Goal: Feedback & Contribution: Contribute content

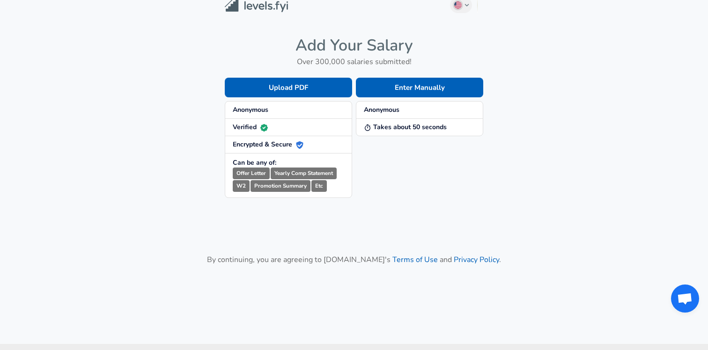
scroll to position [15, 0]
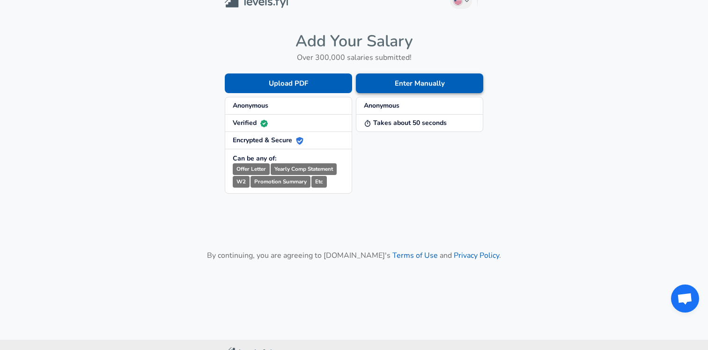
click at [409, 85] on button "Enter Manually" at bounding box center [419, 83] width 127 height 20
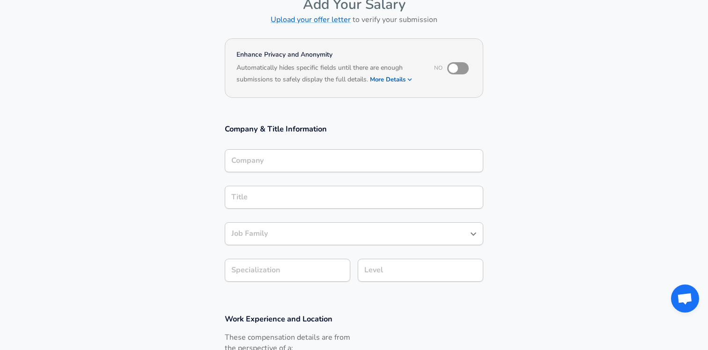
scroll to position [55, 0]
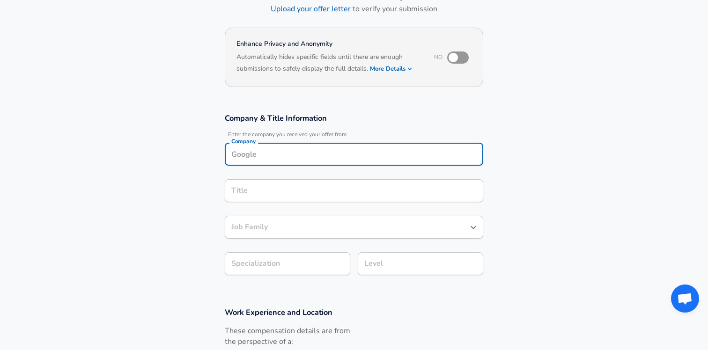
click at [270, 158] on input "Company" at bounding box center [354, 154] width 250 height 15
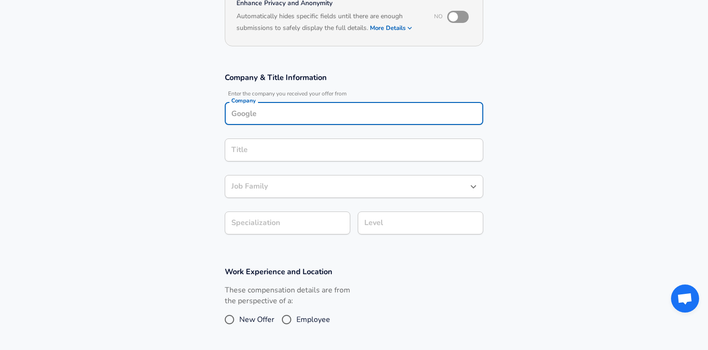
scroll to position [106, 0]
type input "O"
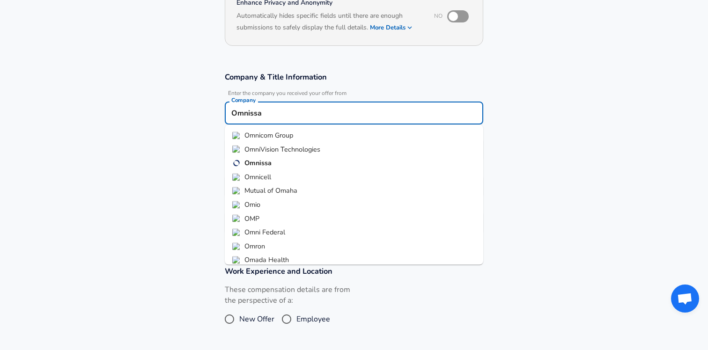
type input "Omnissa"
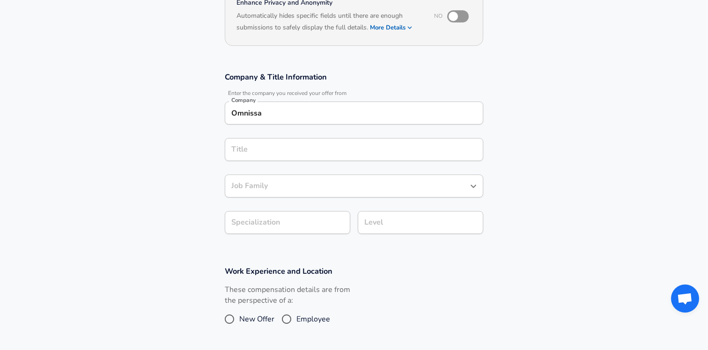
click at [275, 115] on input "Omnissa" at bounding box center [354, 113] width 250 height 15
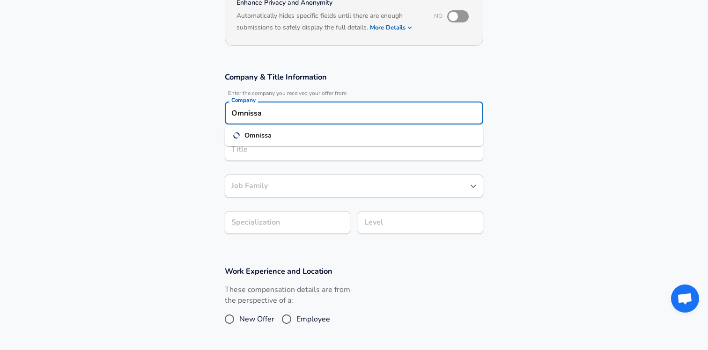
click at [258, 137] on strong "Omnissa" at bounding box center [257, 135] width 27 height 9
click at [256, 144] on input "Title" at bounding box center [354, 149] width 250 height 15
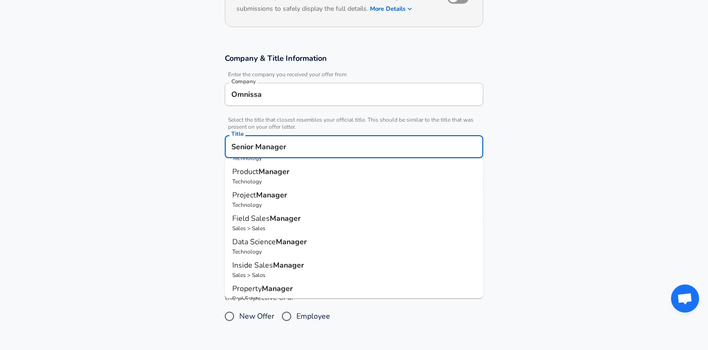
scroll to position [0, 0]
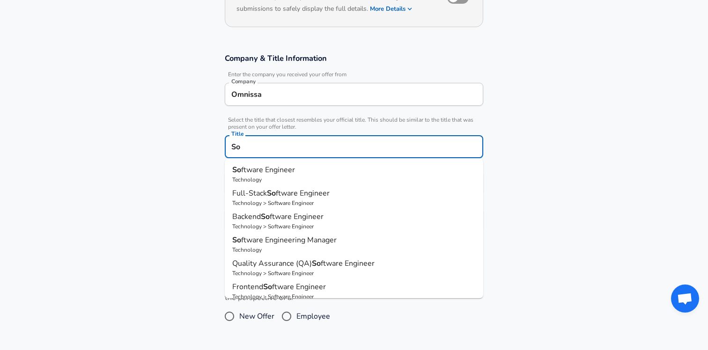
type input "S"
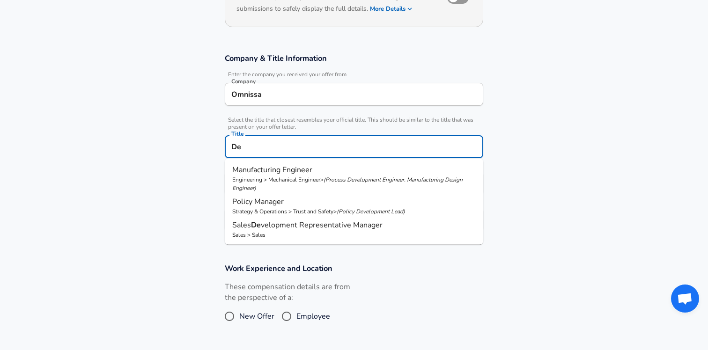
type input "D"
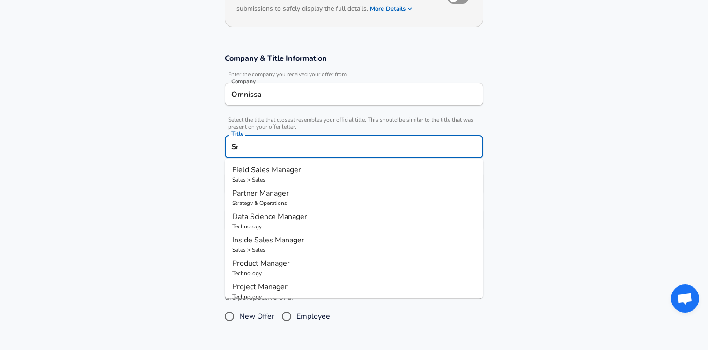
type input "S"
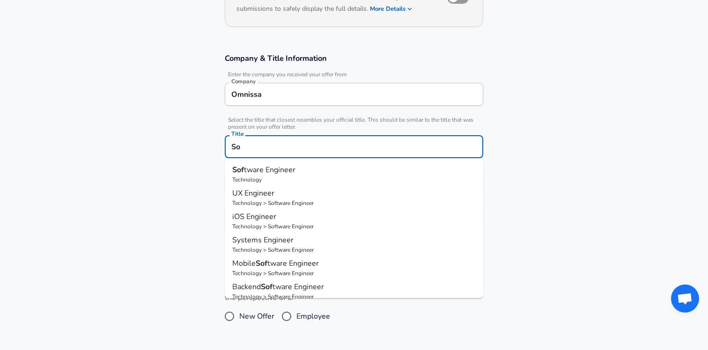
type input "S"
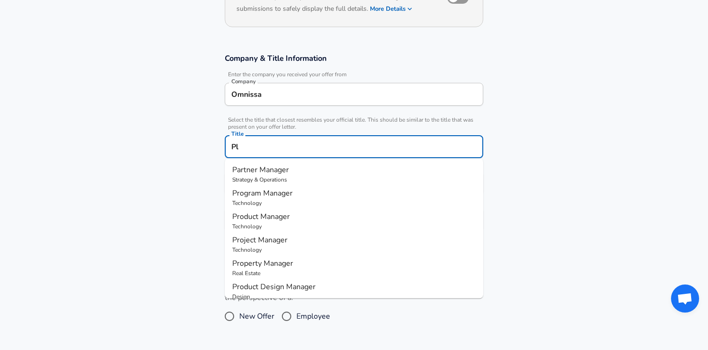
type input "P"
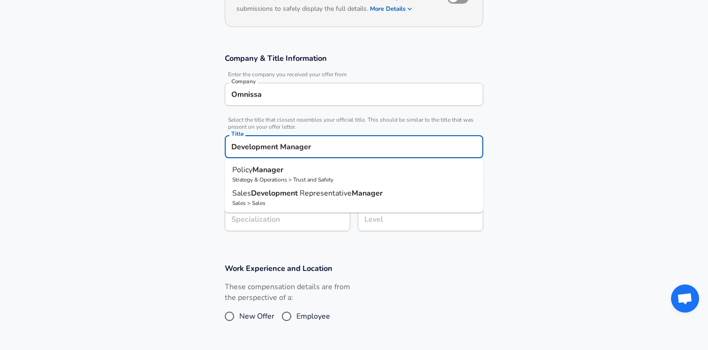
click at [332, 149] on input "Development Manager" at bounding box center [354, 146] width 250 height 15
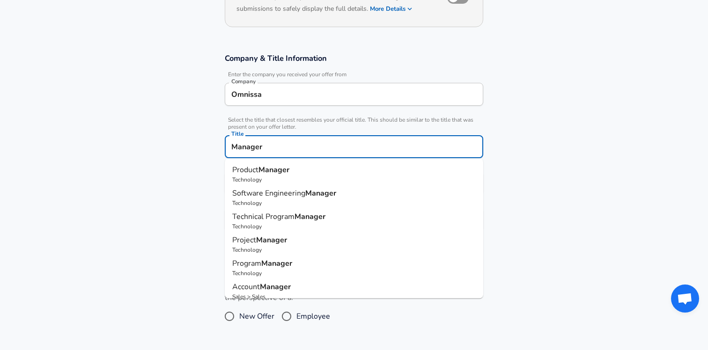
click at [351, 193] on p "Software Engineering Manager" at bounding box center [353, 193] width 243 height 11
type input "Software Engineering Manager"
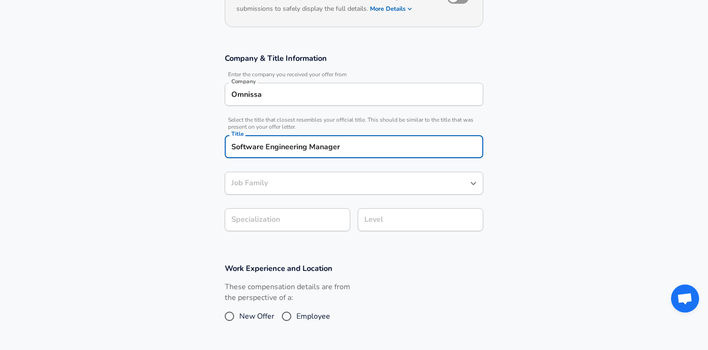
type input "Software Engineering Manager"
click at [317, 186] on input "Software Engineering Manager" at bounding box center [347, 183] width 236 height 15
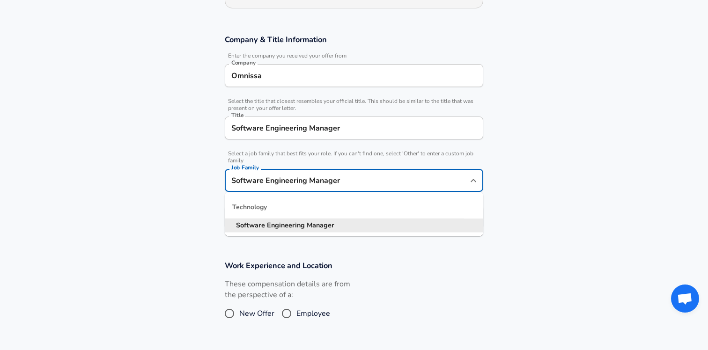
click at [207, 205] on section "Company & Title Information Enter the company you received your offer from Comp…" at bounding box center [354, 136] width 708 height 226
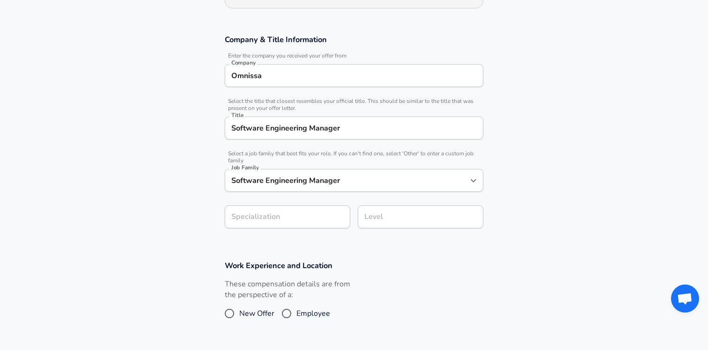
click at [268, 219] on input "Specialization" at bounding box center [287, 216] width 125 height 23
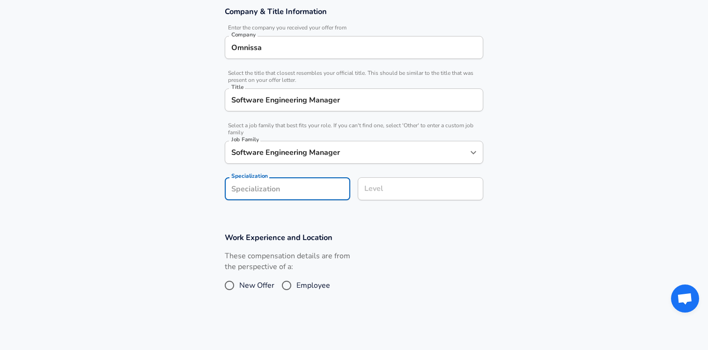
click at [393, 187] on input "Level" at bounding box center [420, 189] width 117 height 15
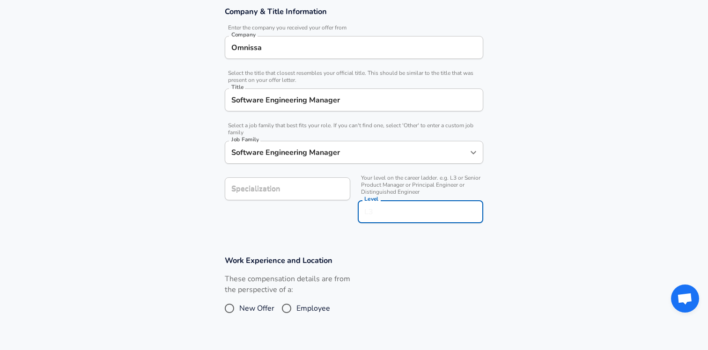
scroll to position [190, 0]
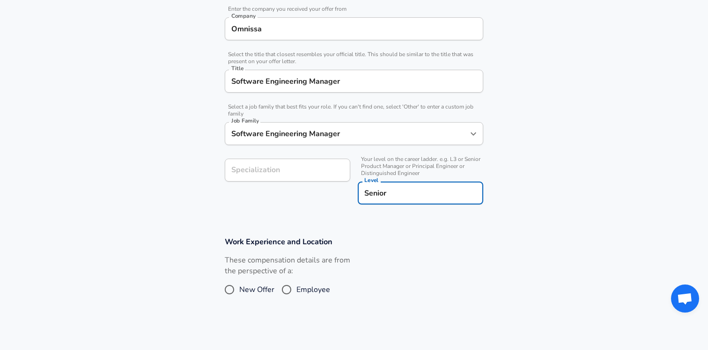
type input "Senior"
click at [509, 207] on section "Company & Title Information Enter the company you received your offer from Comp…" at bounding box center [354, 101] width 708 height 249
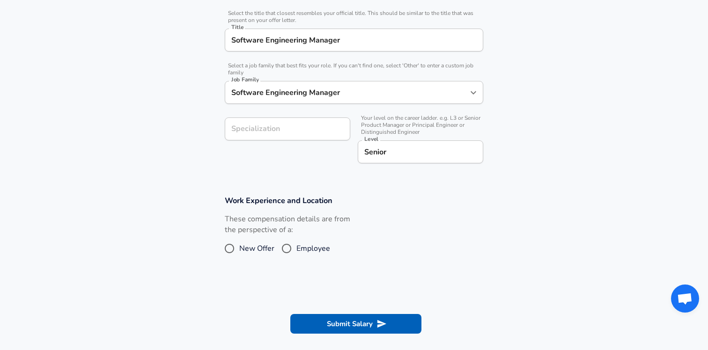
scroll to position [248, 0]
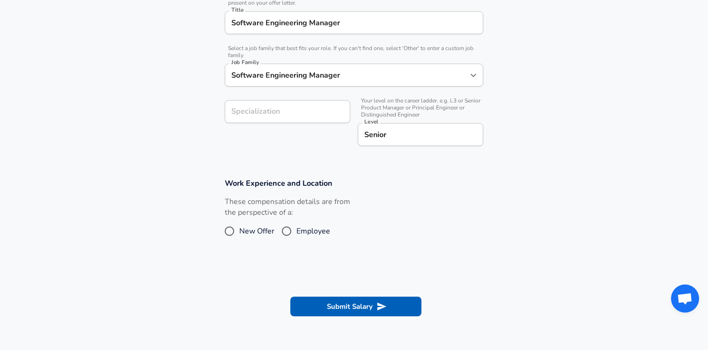
click at [288, 234] on input "Employee" at bounding box center [287, 231] width 20 height 15
radio input "true"
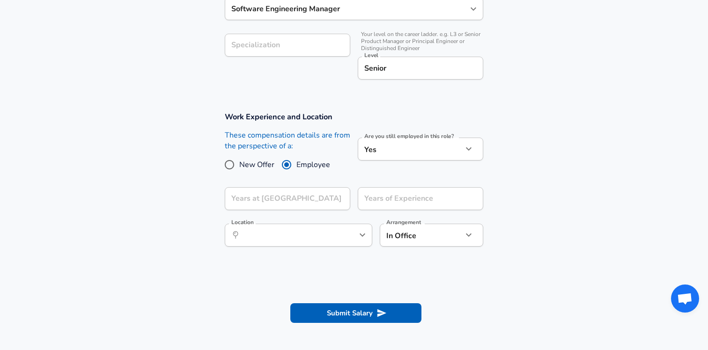
scroll to position [320, 0]
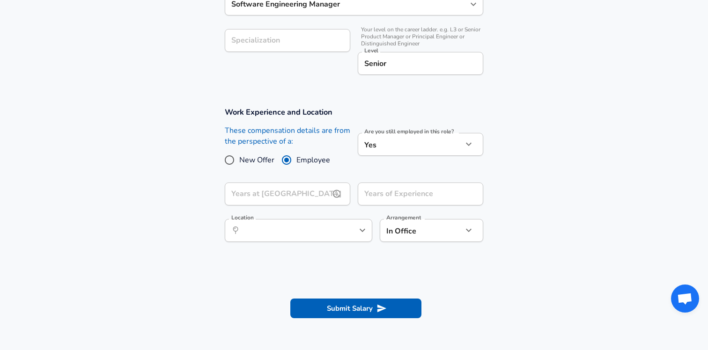
click at [263, 198] on input "Years at [GEOGRAPHIC_DATA]" at bounding box center [277, 194] width 105 height 23
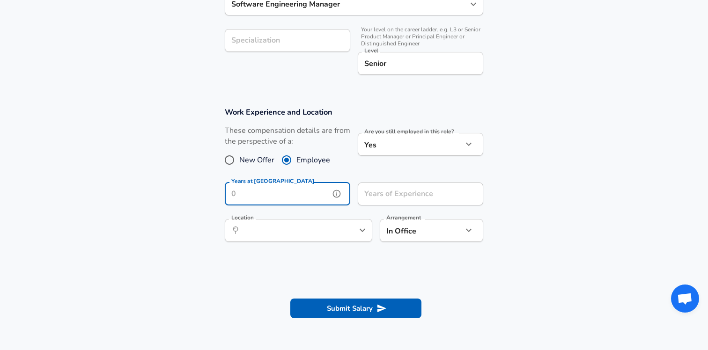
type input "2"
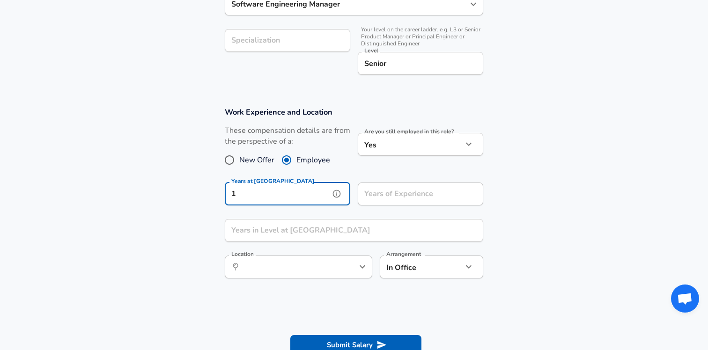
type input "1"
click at [376, 192] on input "Years of Experience" at bounding box center [410, 194] width 105 height 23
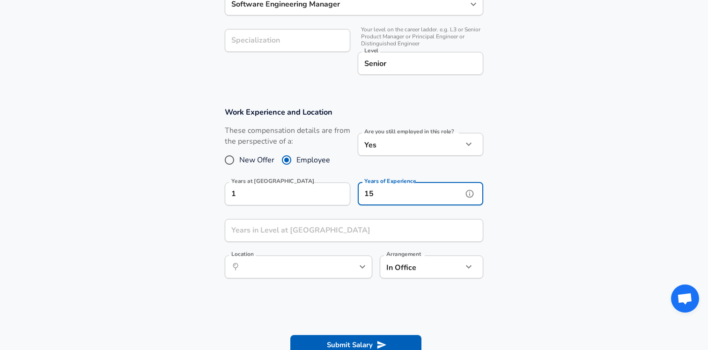
type input "15"
click at [179, 199] on section "Work Experience and Location These compensation details are from the perspectiv…" at bounding box center [354, 197] width 708 height 203
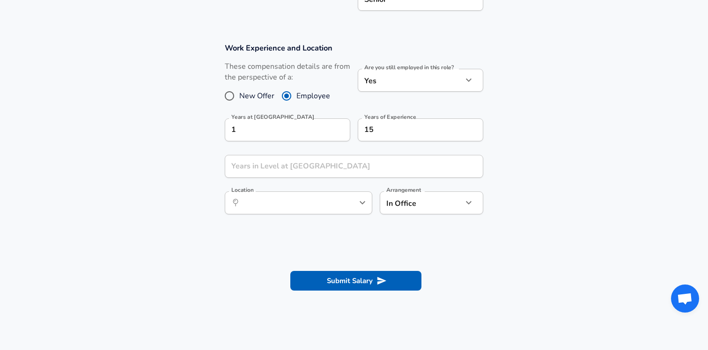
scroll to position [390, 0]
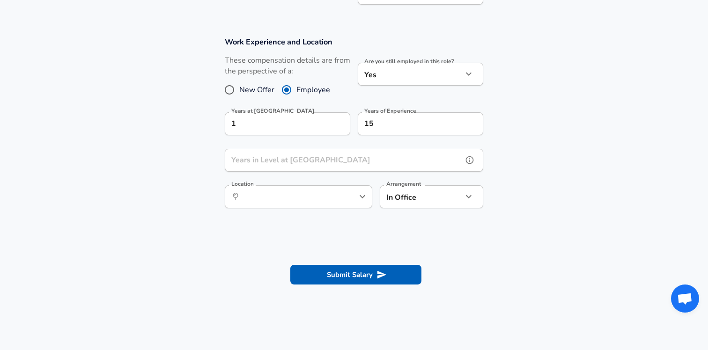
click at [276, 161] on input "Years in Level at [GEOGRAPHIC_DATA]" at bounding box center [344, 160] width 238 height 23
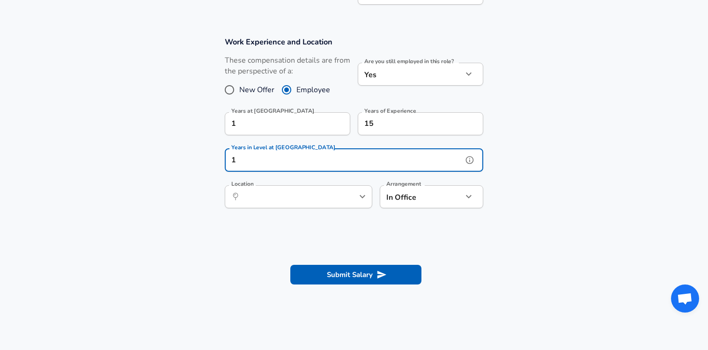
type input "1"
click at [208, 199] on section "Work Experience and Location These compensation details are from the perspectiv…" at bounding box center [354, 127] width 708 height 203
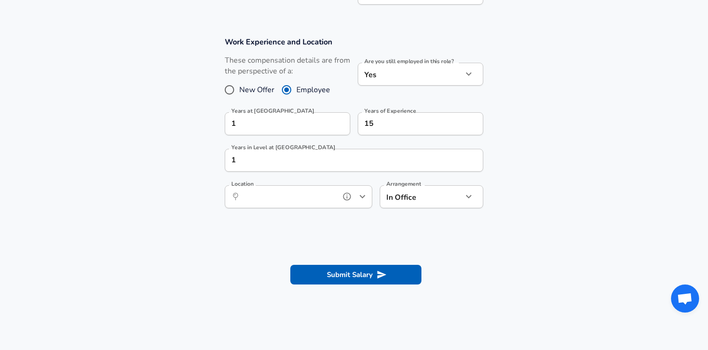
click at [274, 204] on input "Location" at bounding box center [288, 197] width 96 height 15
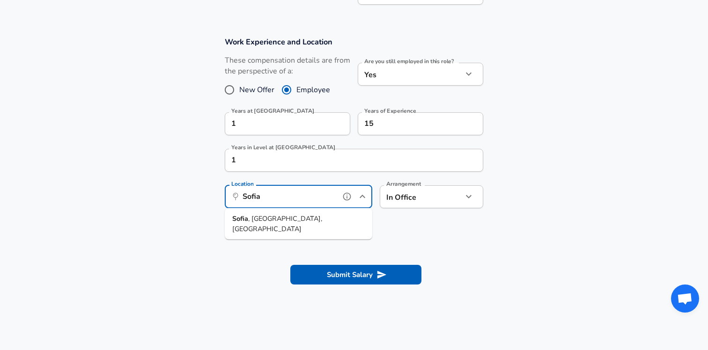
click at [267, 218] on span ", [GEOGRAPHIC_DATA], [GEOGRAPHIC_DATA]" at bounding box center [277, 224] width 90 height 20
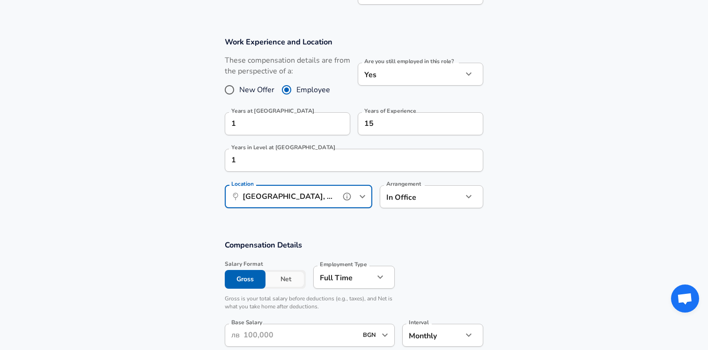
type input "[GEOGRAPHIC_DATA], [GEOGRAPHIC_DATA], [GEOGRAPHIC_DATA]"
click at [478, 196] on div "In Office office Arrangement" at bounding box center [431, 196] width 103 height 23
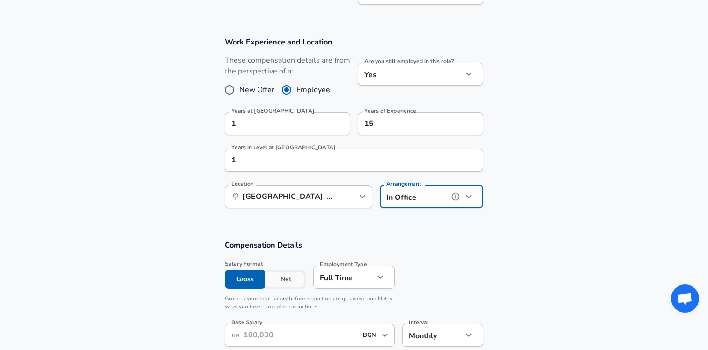
click at [472, 195] on icon "button" at bounding box center [468, 196] width 11 height 11
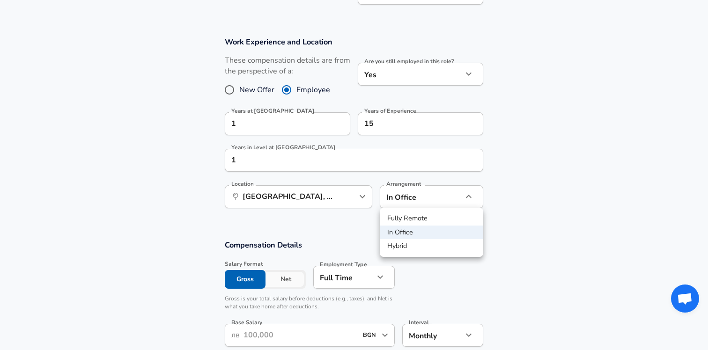
click at [430, 243] on li "Hybrid" at bounding box center [431, 246] width 103 height 14
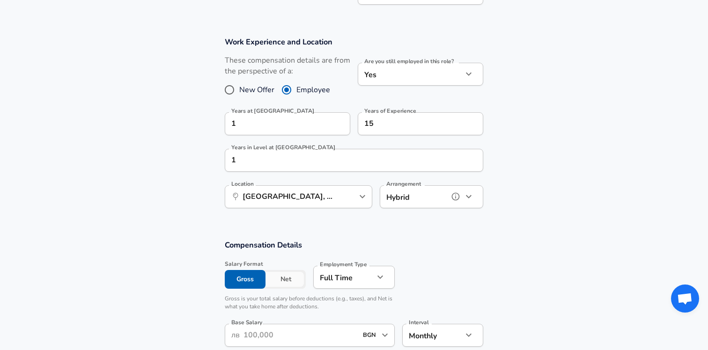
type input "hybrid"
click at [205, 219] on section "Work Experience and Location These compensation details are from the perspectiv…" at bounding box center [354, 127] width 708 height 203
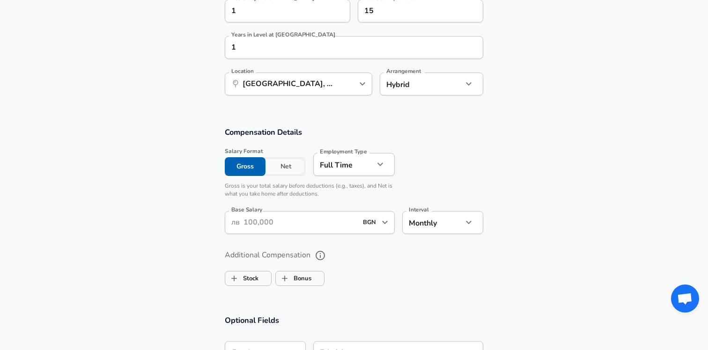
scroll to position [504, 0]
click at [280, 227] on input "Base Salary" at bounding box center [300, 221] width 114 height 23
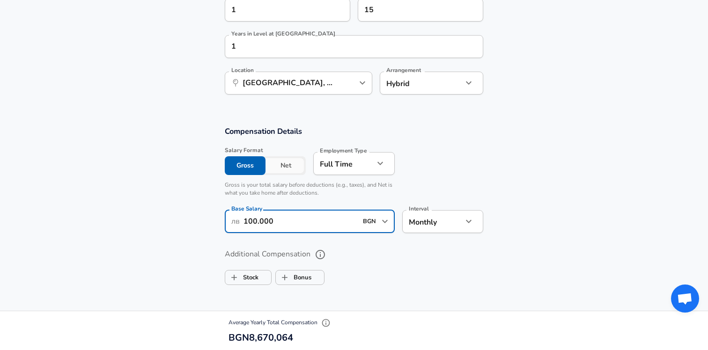
click at [131, 151] on section "Compensation Details Salary Format Gross Net Employment Type [DEMOGRAPHIC_DATA]…" at bounding box center [354, 182] width 708 height 113
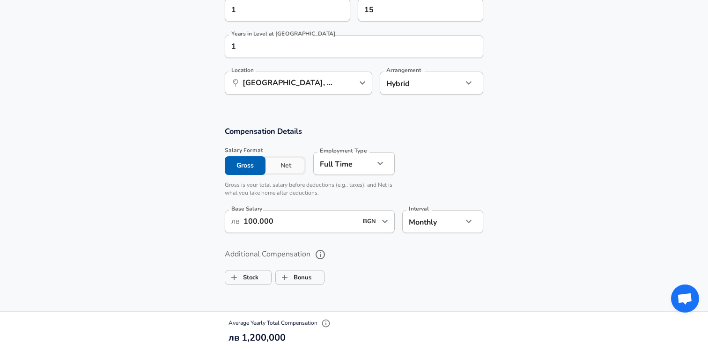
click at [293, 224] on input "100.000" at bounding box center [300, 221] width 114 height 23
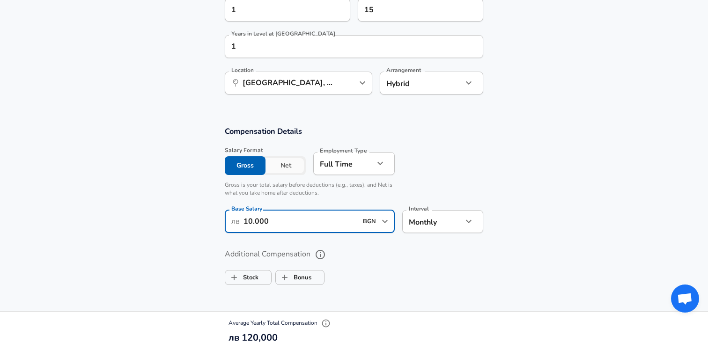
type input "10.000"
click at [164, 145] on section "Compensation Details Salary Format Gross Net Employment Type [DEMOGRAPHIC_DATA]…" at bounding box center [354, 182] width 708 height 113
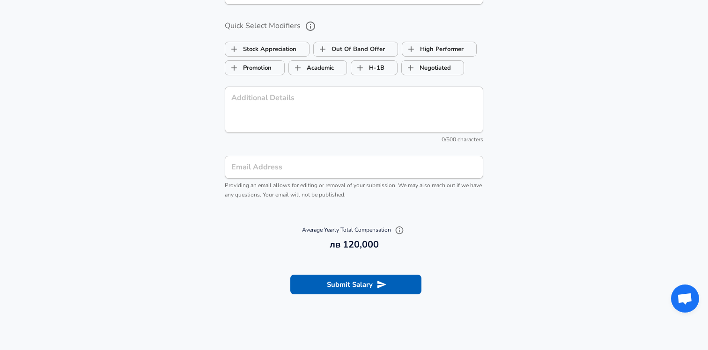
scroll to position [911, 0]
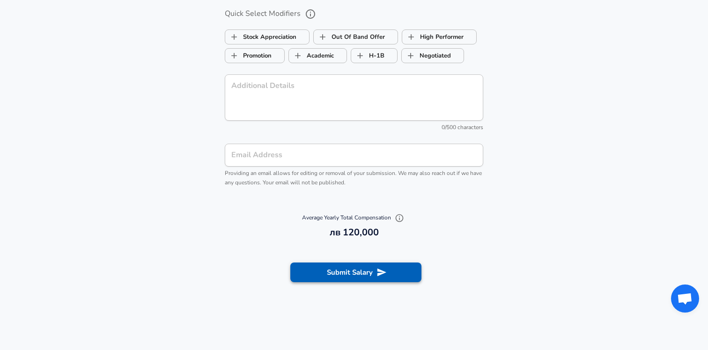
click at [359, 278] on button "Submit Salary" at bounding box center [355, 273] width 131 height 20
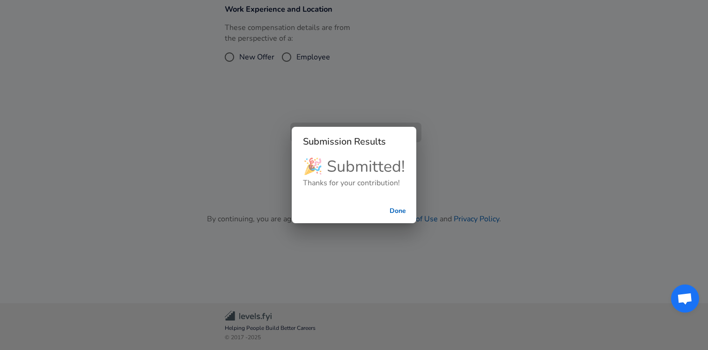
scroll to position [223, 0]
